Goal: Information Seeking & Learning: Learn about a topic

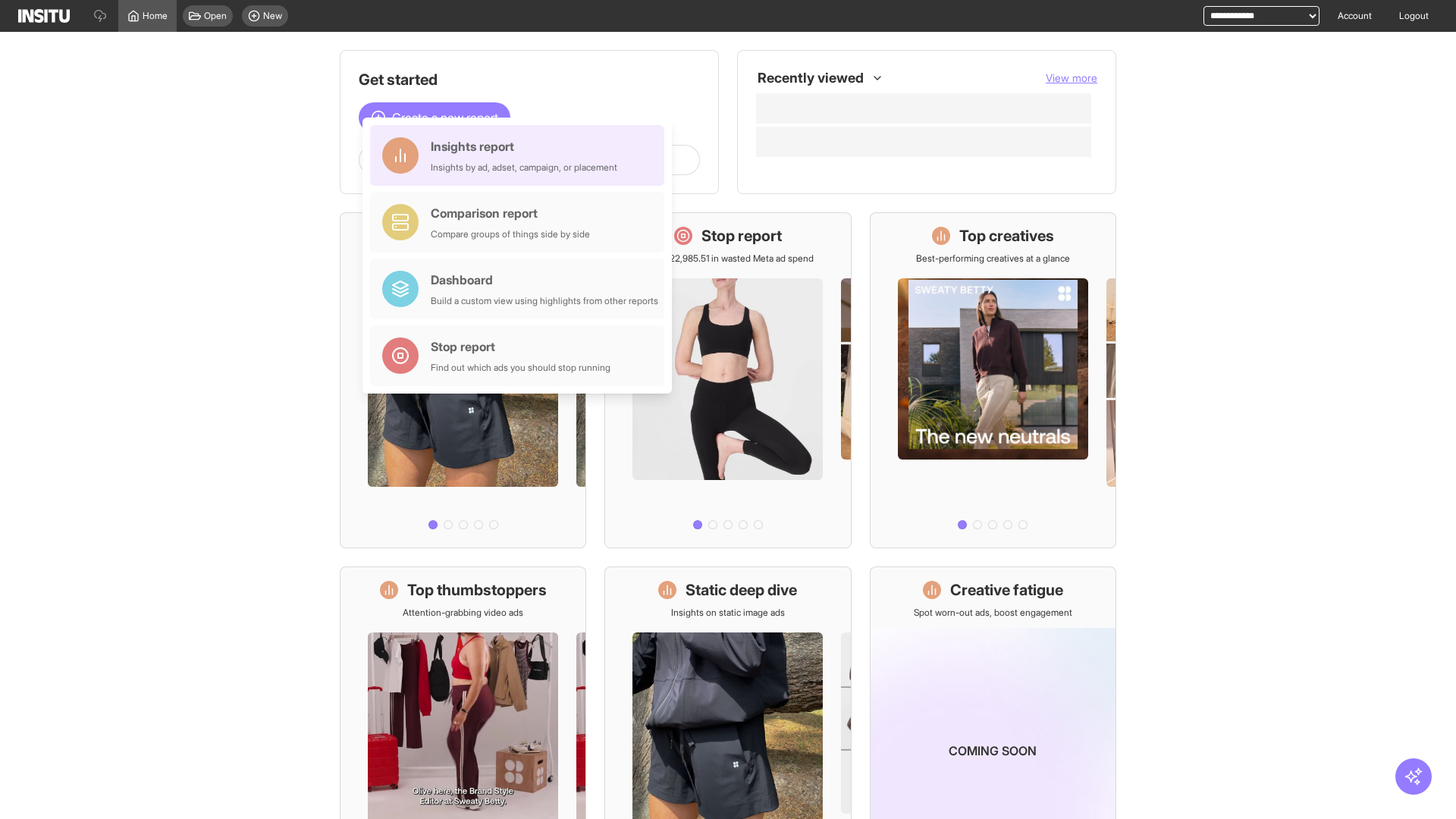
click at [521, 155] on div "Insights report Insights by ad, adset, campaign, or placement" at bounding box center [524, 155] width 187 height 37
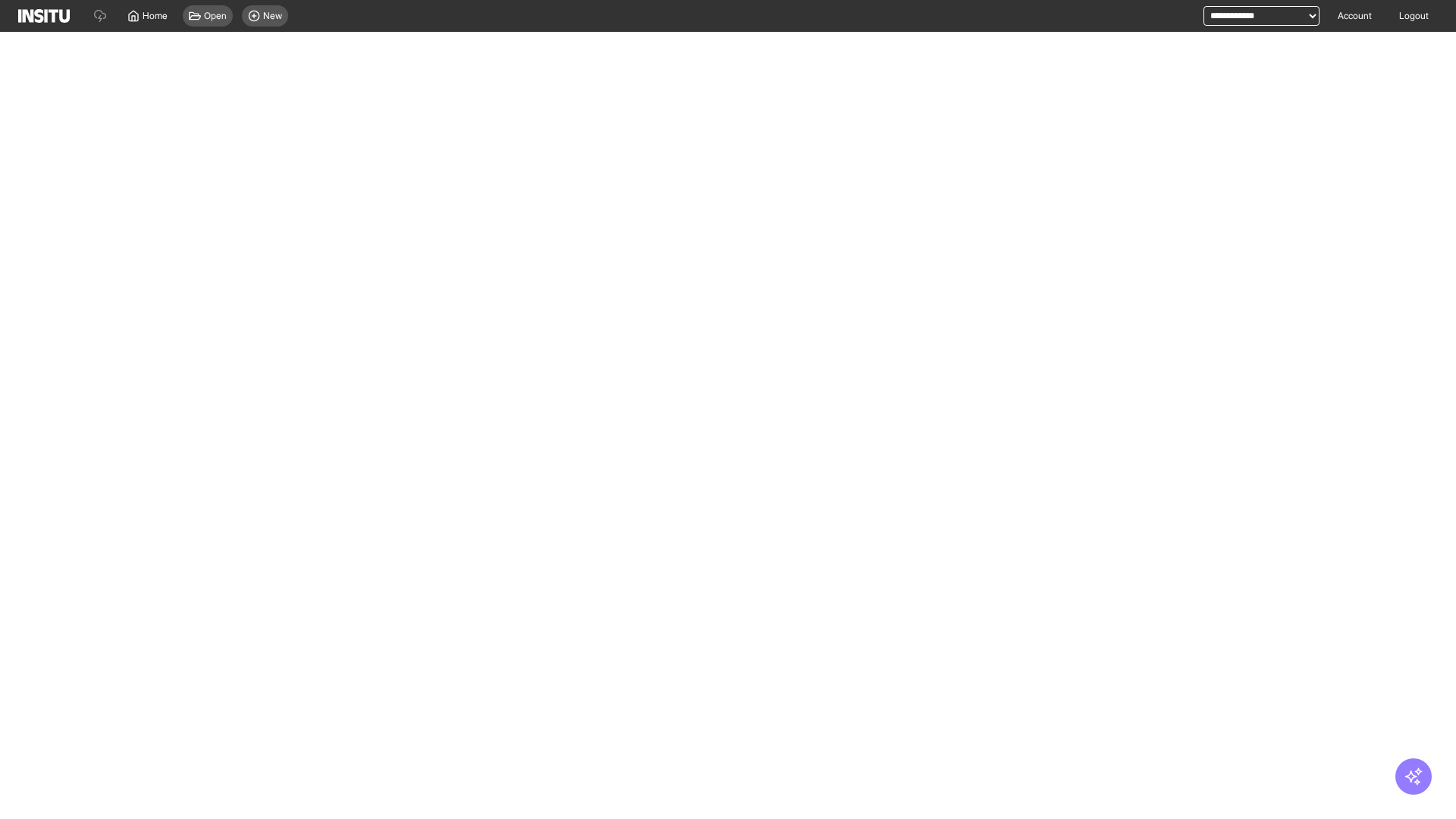
select select "**"
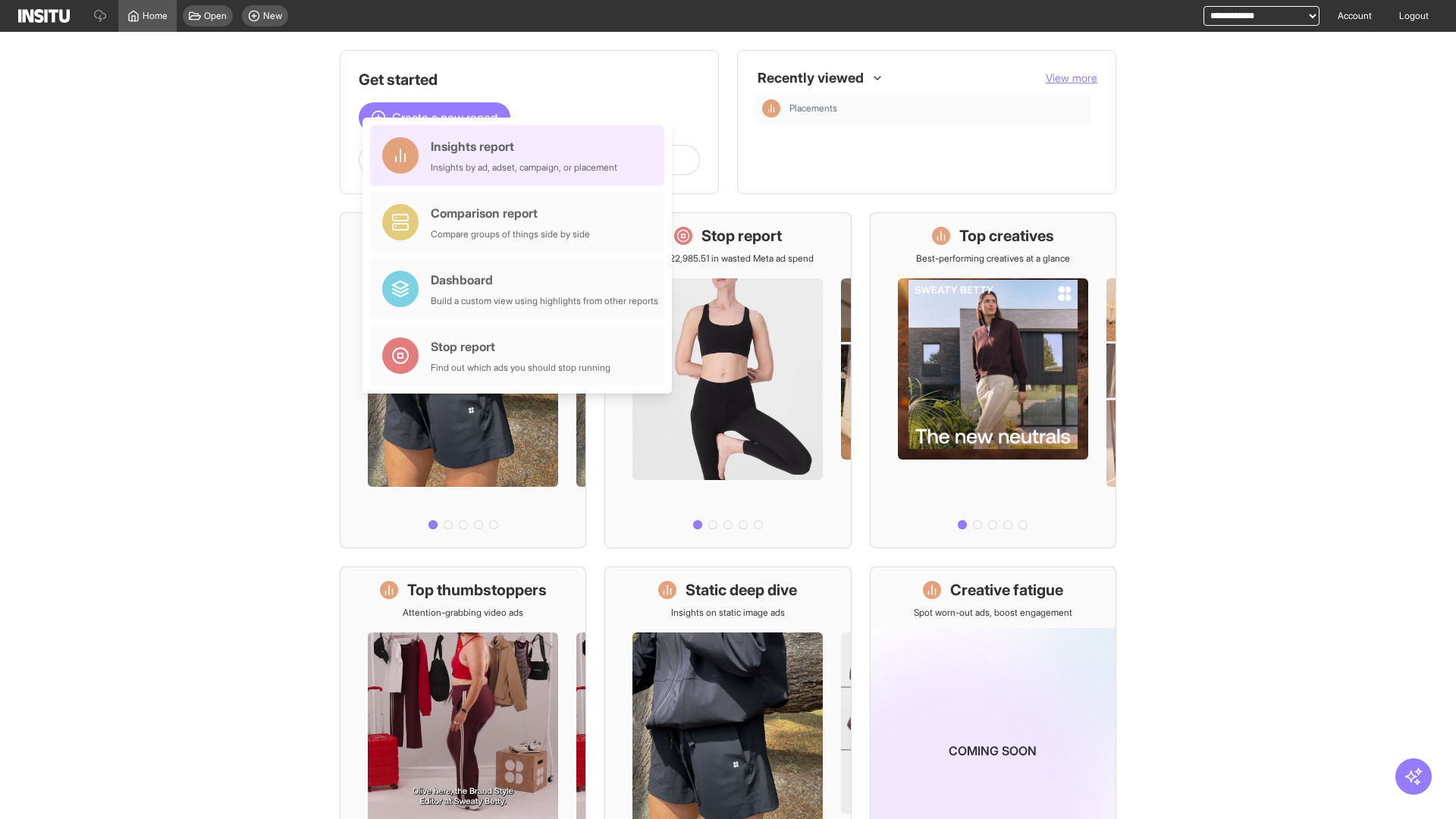
click at [521, 155] on div "Insights report Insights by ad, adset, campaign, or placement" at bounding box center [524, 155] width 187 height 37
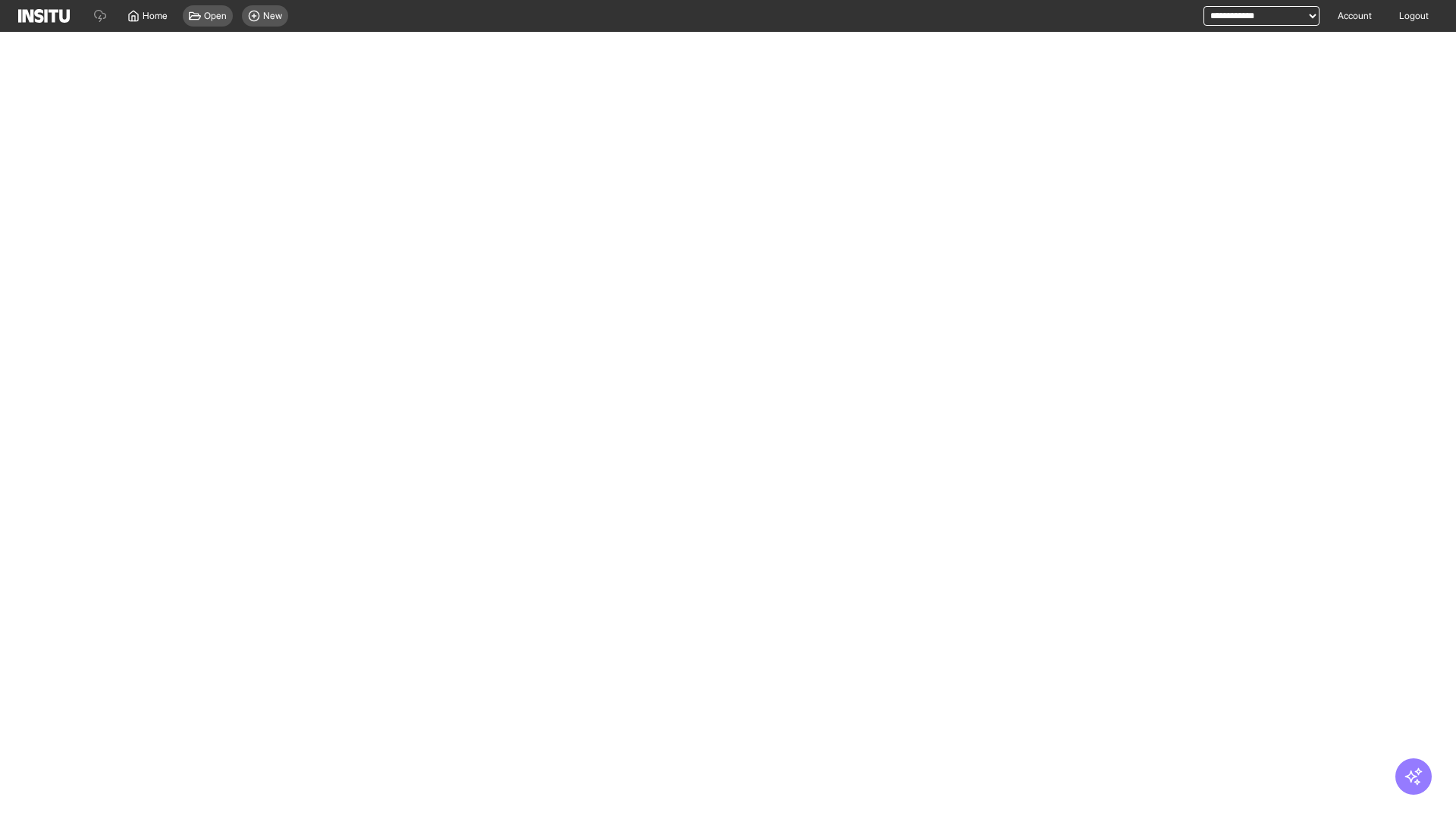
select select "**"
